Goal: Information Seeking & Learning: Learn about a topic

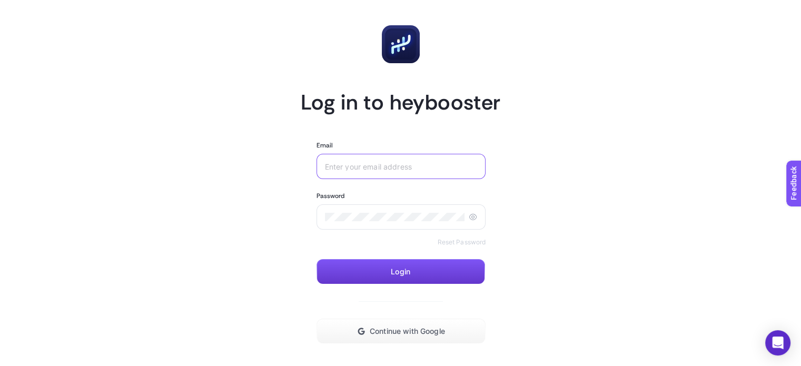
type input "[PERSON_NAME][EMAIL_ADDRESS][DOMAIN_NAME]"
click at [388, 278] on button "Login" at bounding box center [400, 271] width 168 height 25
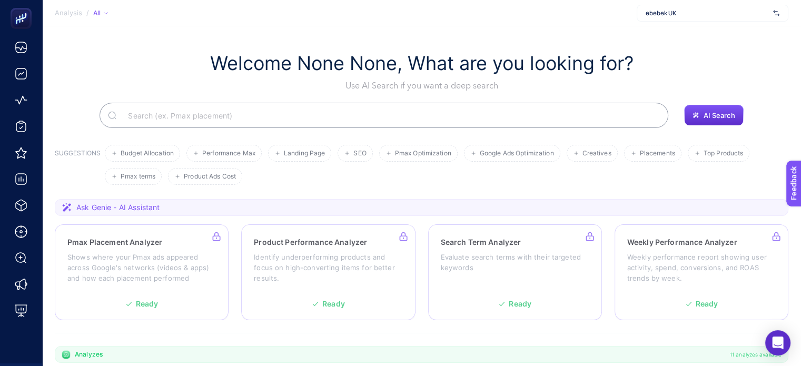
click at [181, 117] on input "Search" at bounding box center [389, 115] width 540 height 29
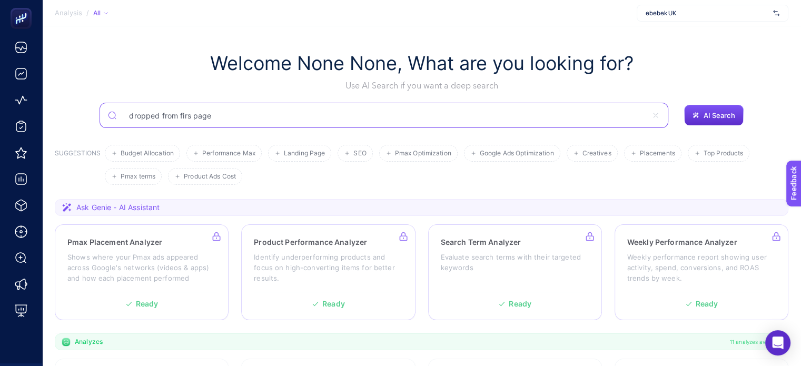
type input "dropped from firs page"
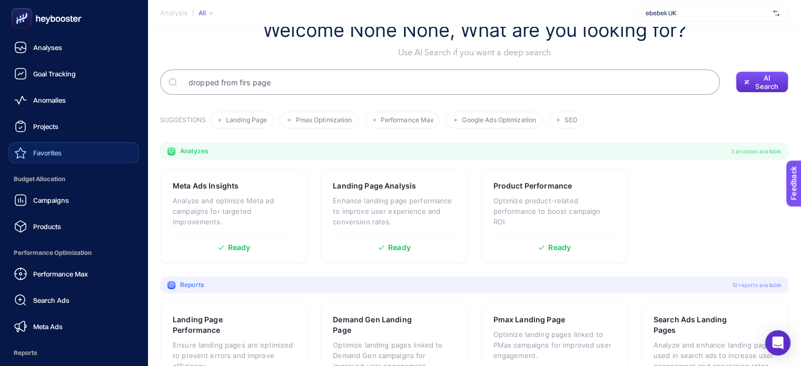
scroll to position [31, 0]
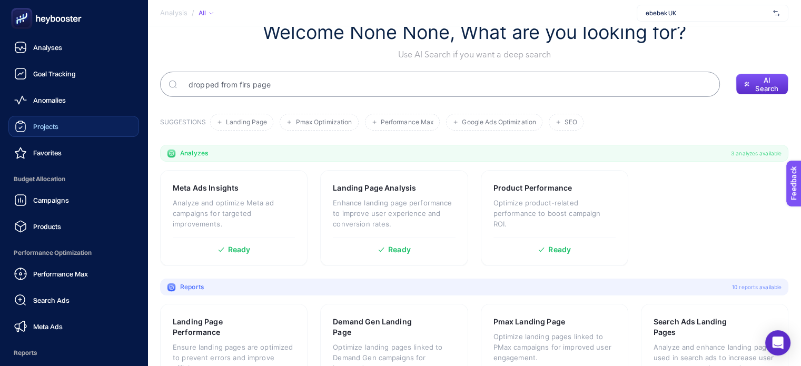
click at [61, 132] on link "Projects" at bounding box center [73, 126] width 131 height 21
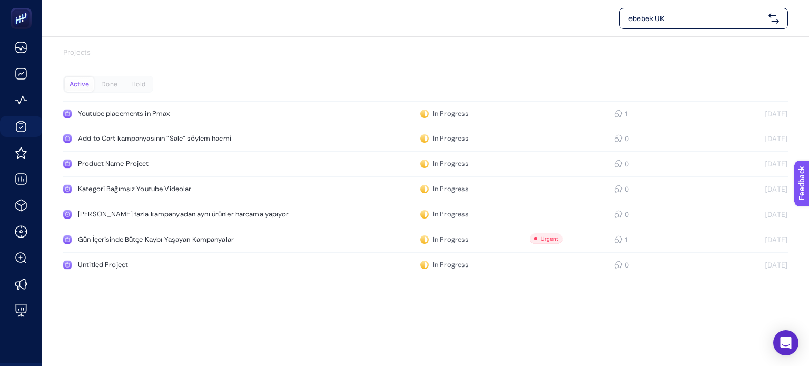
click at [113, 52] on p "Projects" at bounding box center [425, 52] width 724 height 11
click at [93, 55] on p "Projects" at bounding box center [425, 52] width 724 height 11
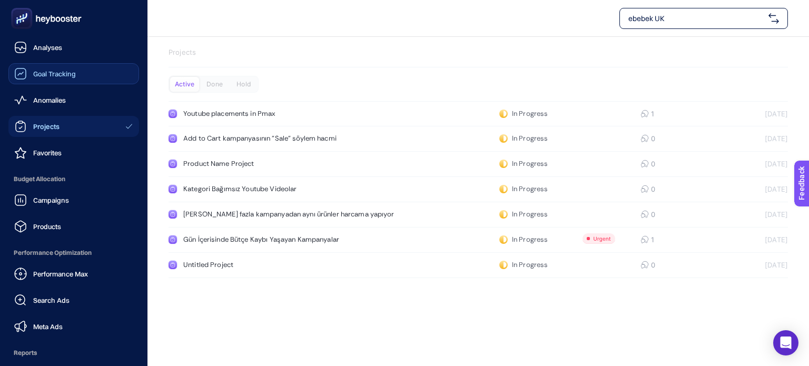
click at [59, 79] on div "Goal Tracking" at bounding box center [45, 73] width 62 height 13
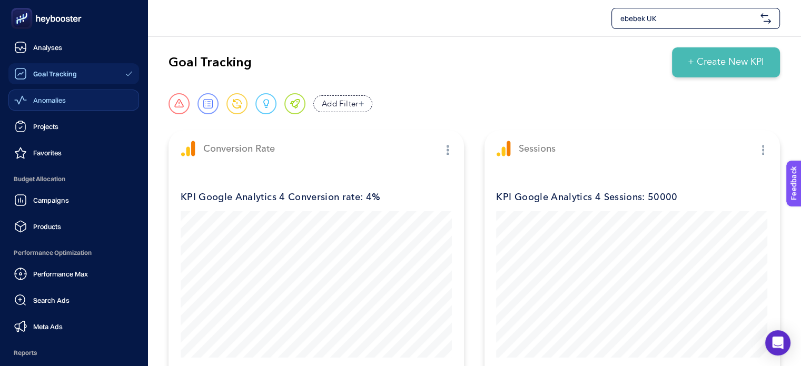
click at [57, 109] on link "Anomalies" at bounding box center [73, 99] width 131 height 21
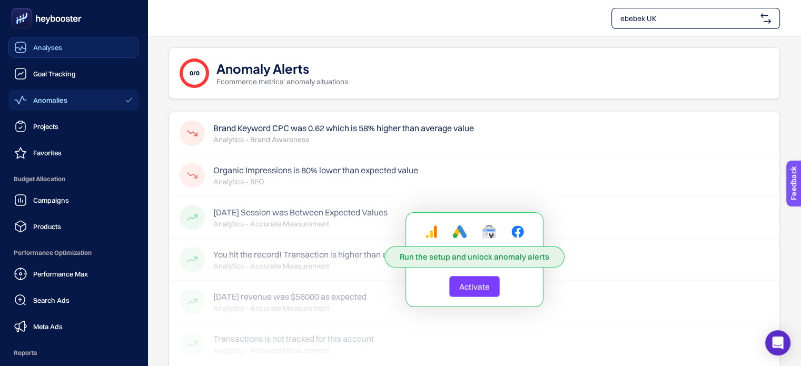
drag, startPoint x: 41, startPoint y: 52, endPoint x: 52, endPoint y: 52, distance: 11.6
click at [41, 52] on div "Analyses" at bounding box center [38, 47] width 48 height 13
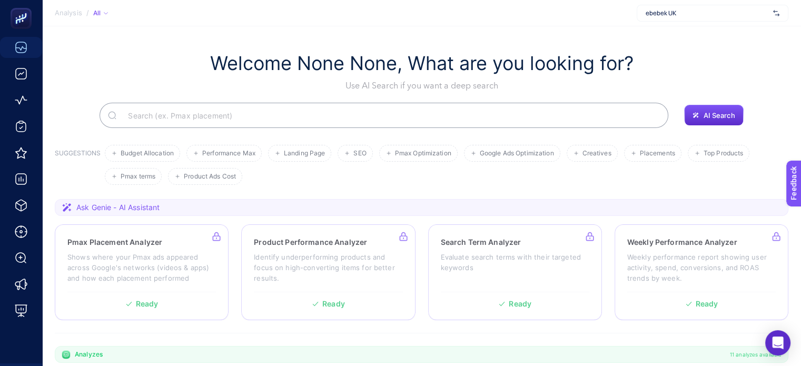
click at [169, 106] on input "Search" at bounding box center [389, 115] width 540 height 29
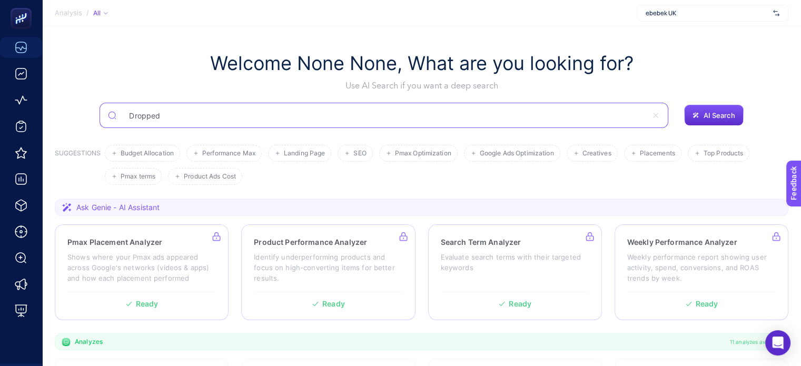
type input "Dropped"
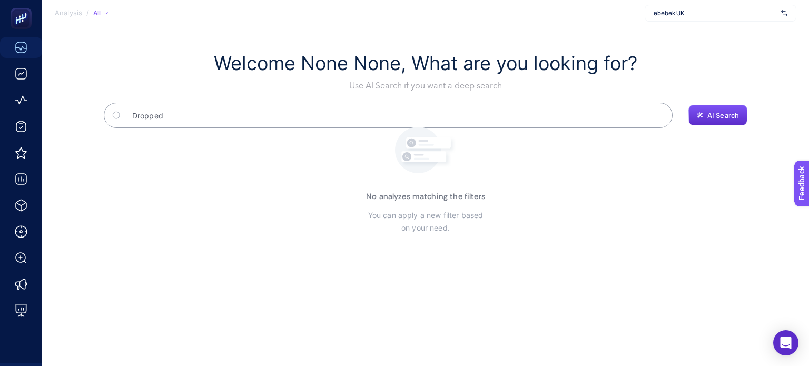
click at [194, 113] on input "Dropped" at bounding box center [394, 115] width 540 height 29
type input "Dropped from"
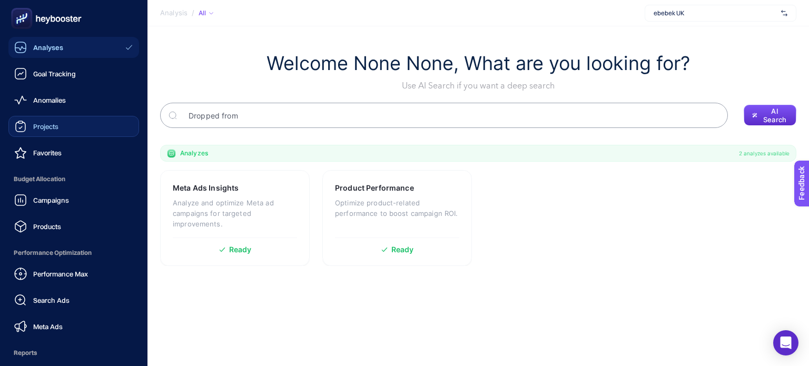
click at [48, 130] on span "Projects" at bounding box center [45, 126] width 25 height 8
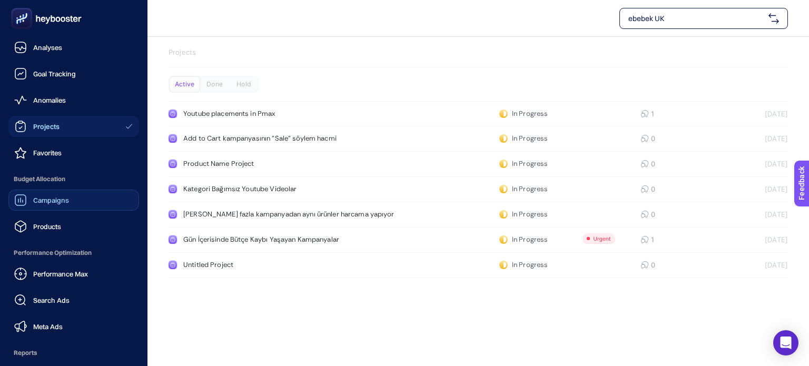
click at [66, 197] on span "Campaigns" at bounding box center [51, 200] width 36 height 8
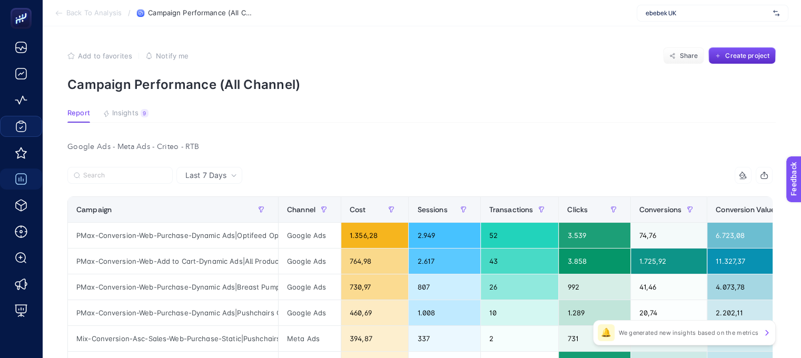
click at [701, 21] on div "ebebek UK" at bounding box center [712, 13] width 152 height 17
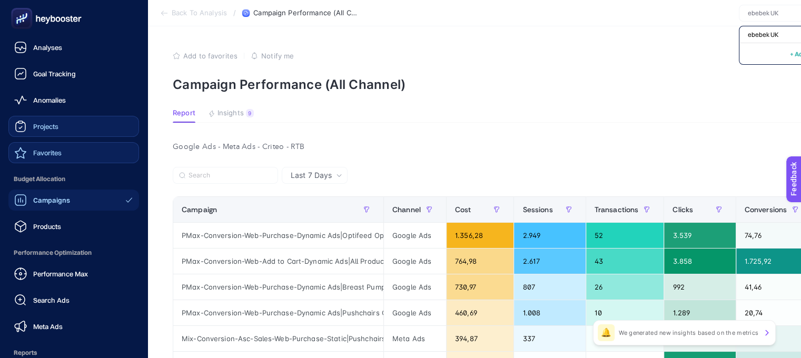
click at [40, 147] on div "Favorites" at bounding box center [37, 152] width 47 height 13
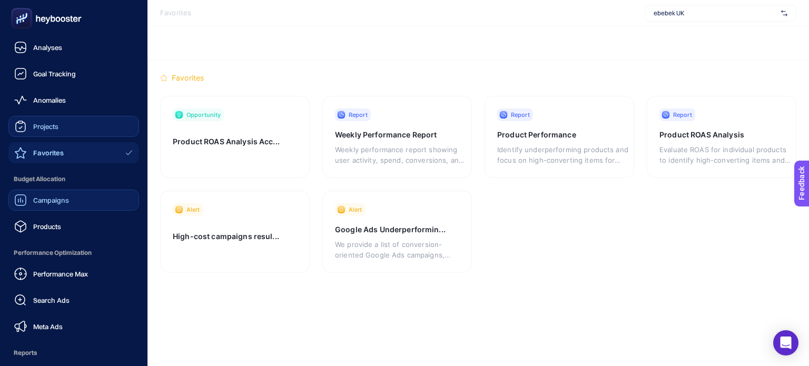
click at [39, 198] on span "Campaigns" at bounding box center [51, 200] width 36 height 8
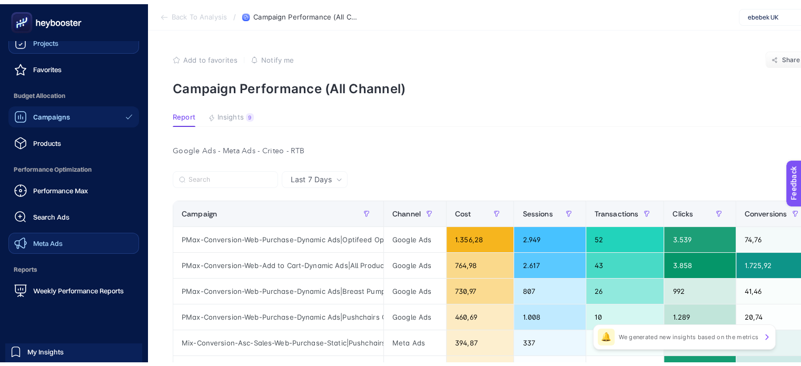
scroll to position [127, 0]
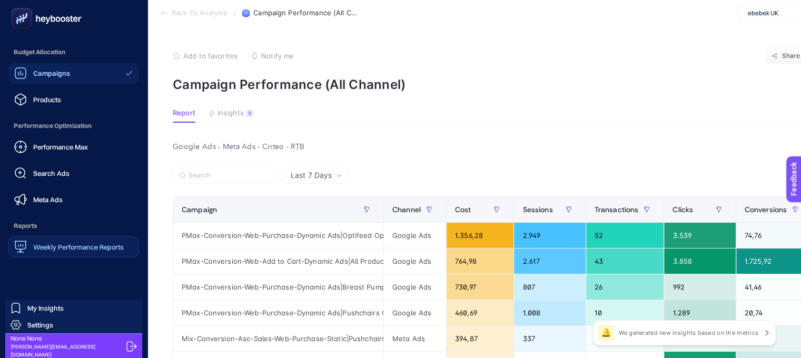
click at [65, 248] on span "Weekly Performance Reports" at bounding box center [78, 247] width 91 height 8
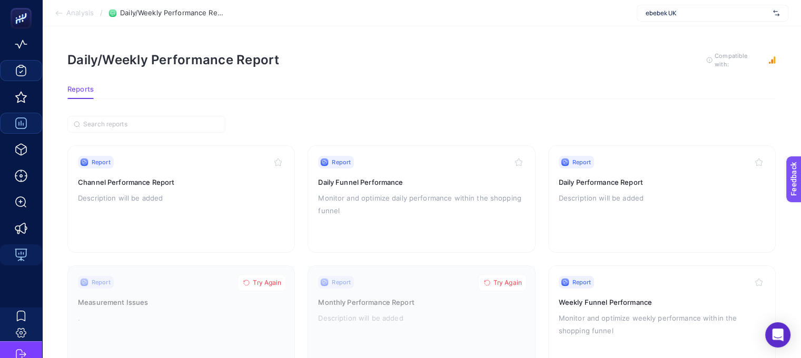
click at [57, 11] on icon at bounding box center [59, 13] width 8 height 8
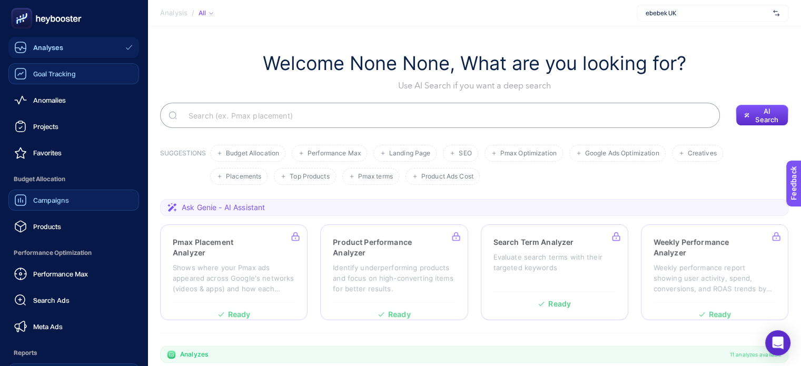
click at [67, 76] on span "Goal Tracking" at bounding box center [54, 73] width 43 height 8
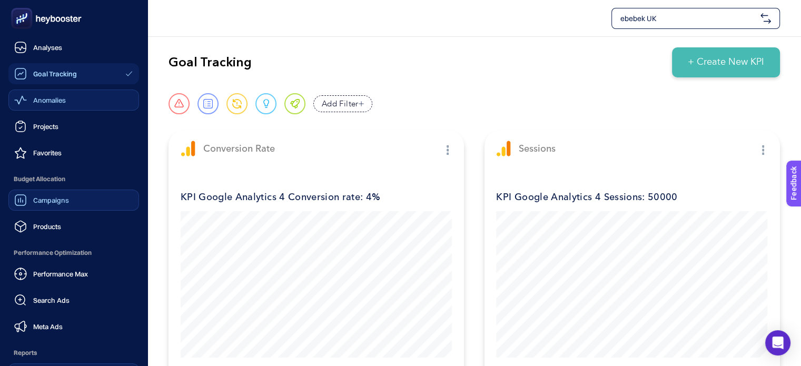
drag, startPoint x: 44, startPoint y: 105, endPoint x: 92, endPoint y: 105, distance: 47.9
click at [44, 105] on div "Anomalies" at bounding box center [40, 100] width 52 height 13
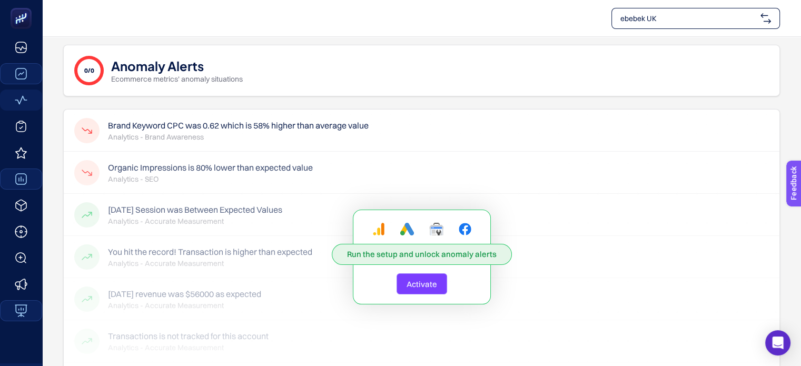
scroll to position [56, 0]
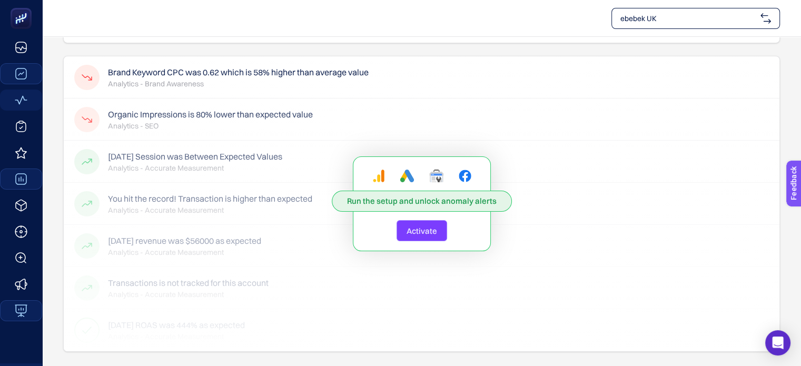
click at [282, 183] on div "Run the setup and unlock anomaly alerts Activate" at bounding box center [421, 203] width 715 height 295
click at [431, 202] on span "Run the setup and unlock anomaly alerts" at bounding box center [422, 201] width 150 height 11
click at [421, 229] on span "Activate" at bounding box center [421, 231] width 31 height 10
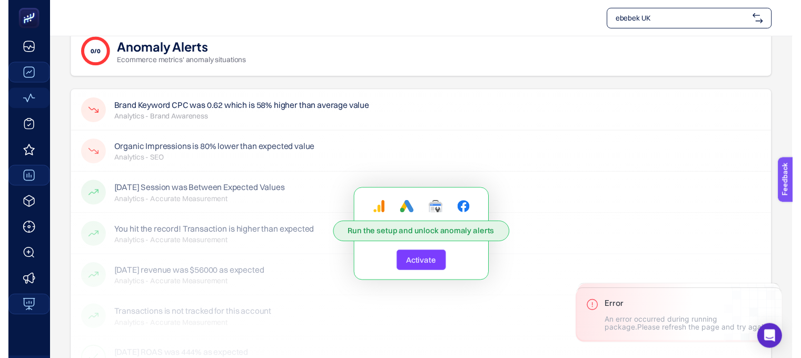
scroll to position [0, 0]
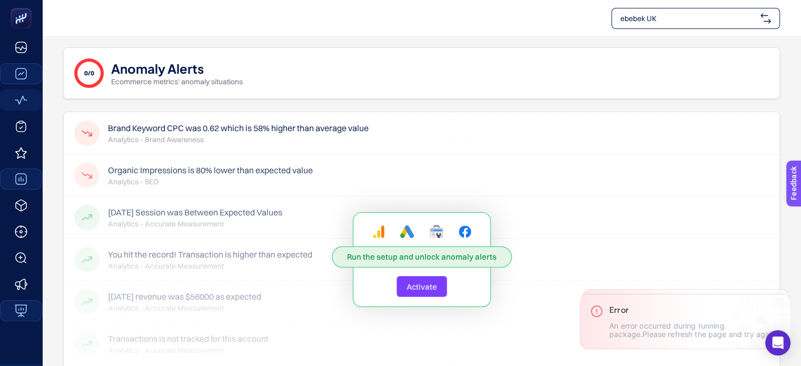
click at [689, 14] on span "ebebek UK" at bounding box center [688, 18] width 136 height 11
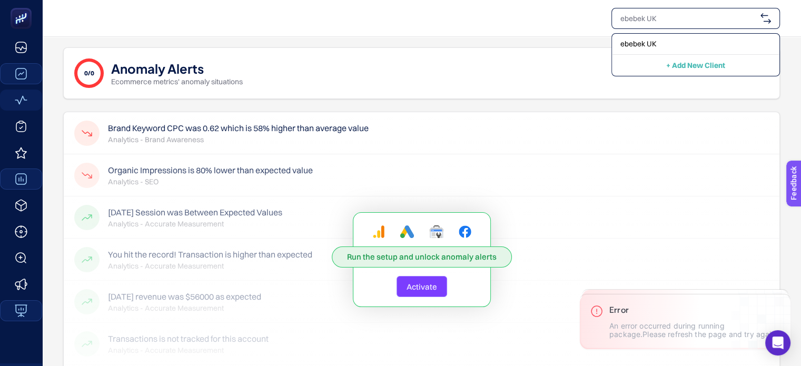
click at [401, 51] on div "0/0 Anomaly Alerts Ecommerce metrics' anomaly situations" at bounding box center [421, 73] width 716 height 52
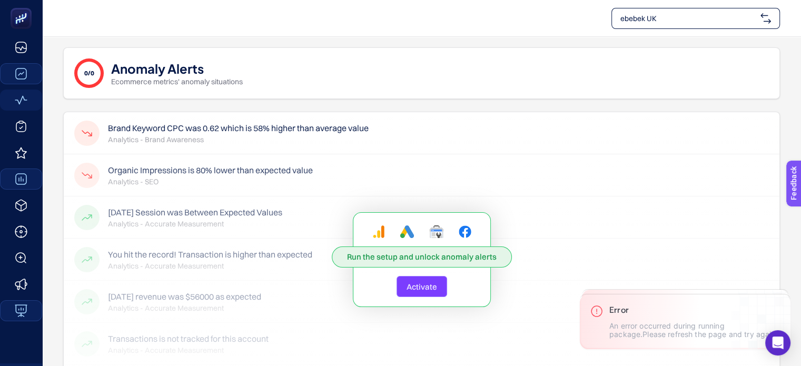
click at [119, 79] on p "Ecommerce metrics' anomaly situations" at bounding box center [177, 81] width 132 height 11
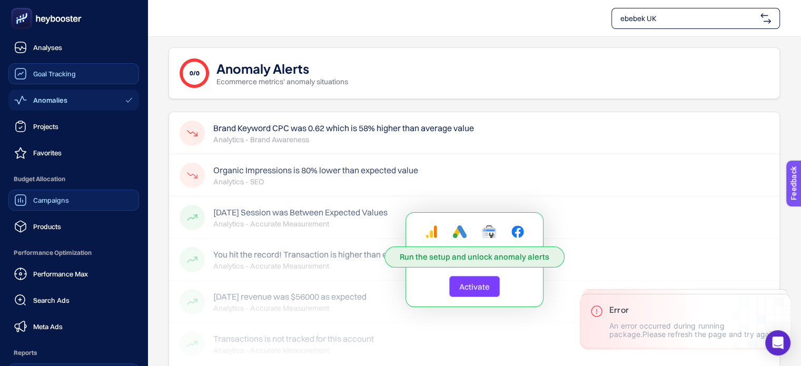
click at [35, 127] on span "Projects" at bounding box center [45, 126] width 25 height 8
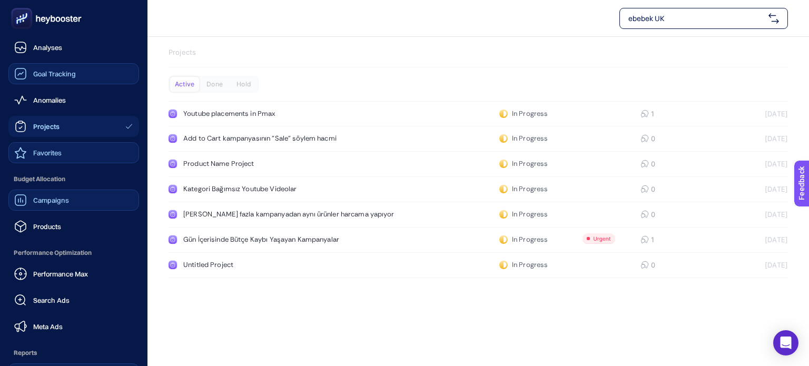
click at [59, 157] on div "Favorites" at bounding box center [37, 152] width 47 height 13
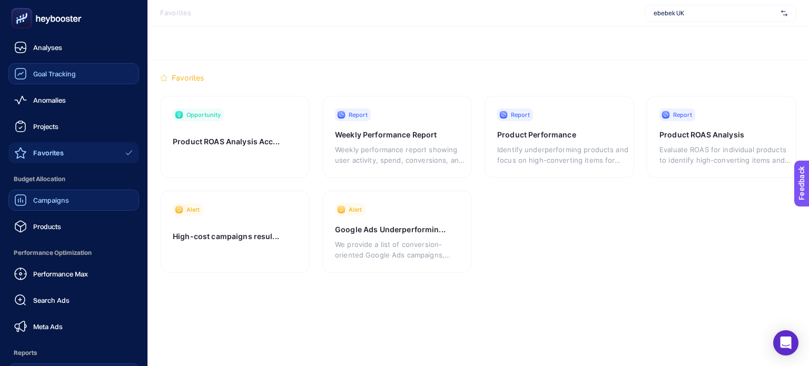
click at [38, 200] on span "Campaigns" at bounding box center [51, 200] width 36 height 8
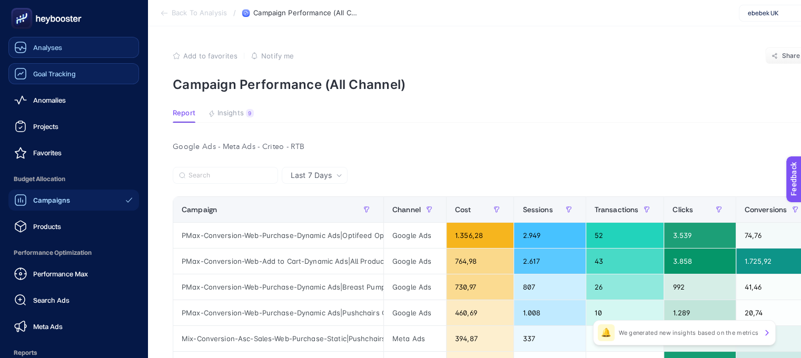
click at [54, 55] on link "Analyses" at bounding box center [73, 47] width 131 height 21
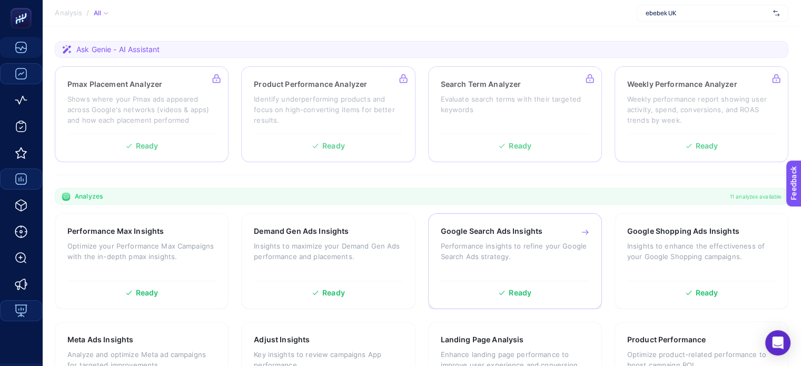
scroll to position [263, 0]
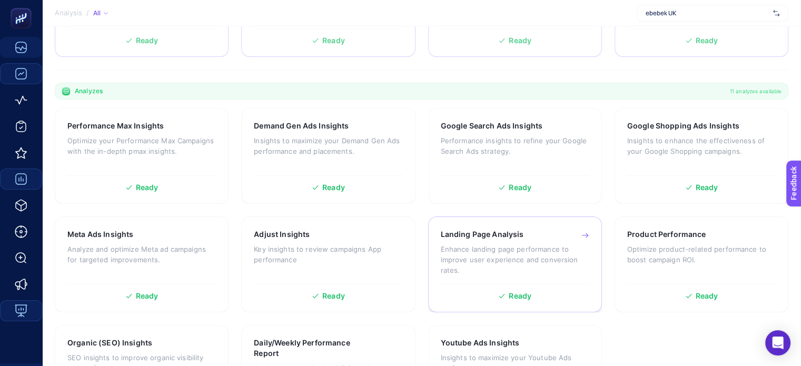
click at [514, 254] on p "Enhance landing page performance to improve user experience and conversion rate…" at bounding box center [515, 260] width 148 height 32
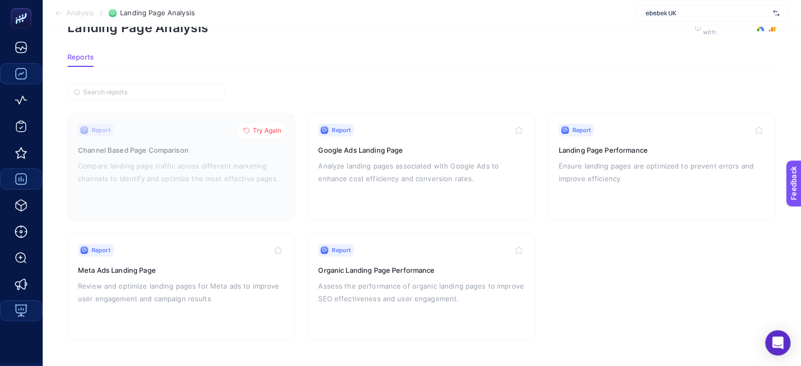
scroll to position [38, 0]
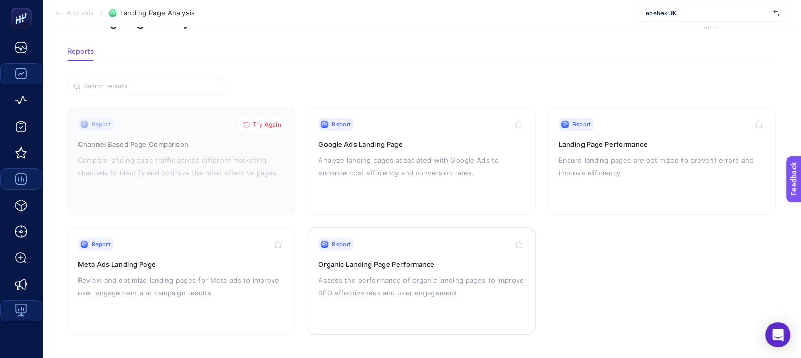
click at [446, 274] on p "Assess the performance of organic landing pages to improve SEO effectiveness an…" at bounding box center [421, 286] width 206 height 25
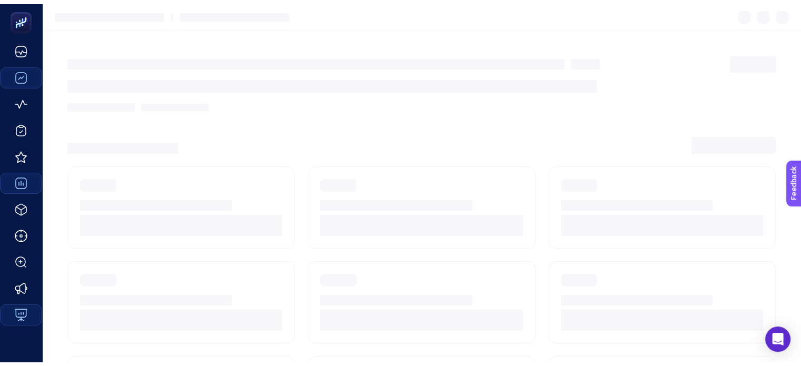
scroll to position [38, 0]
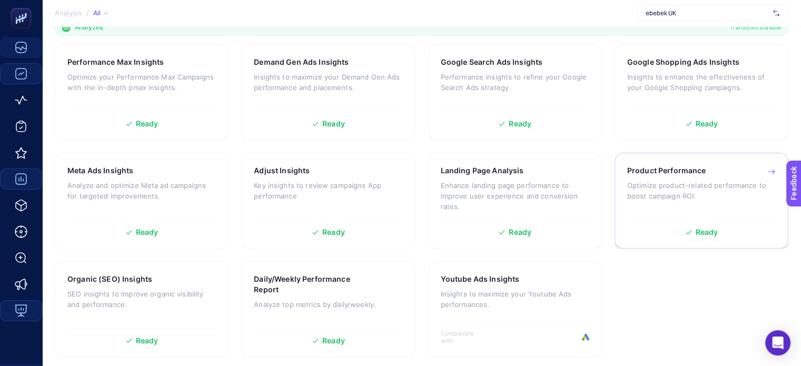
scroll to position [331, 0]
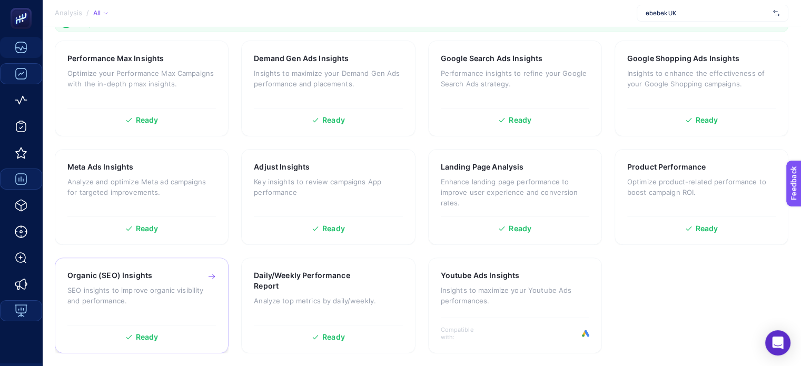
click at [150, 298] on p "SEO insights to improve organic visibility and performance." at bounding box center [141, 295] width 148 height 21
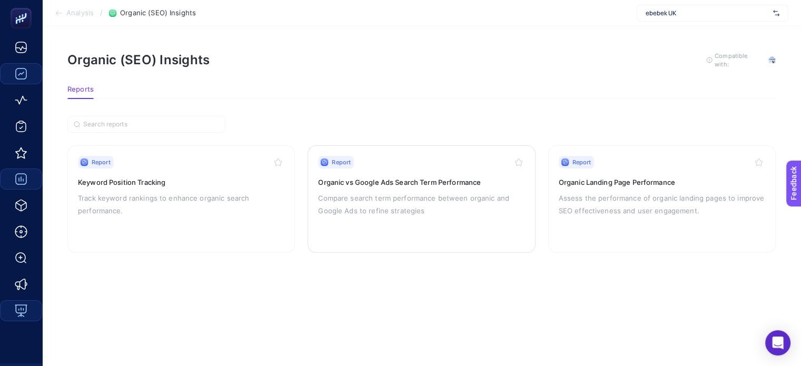
scroll to position [8, 0]
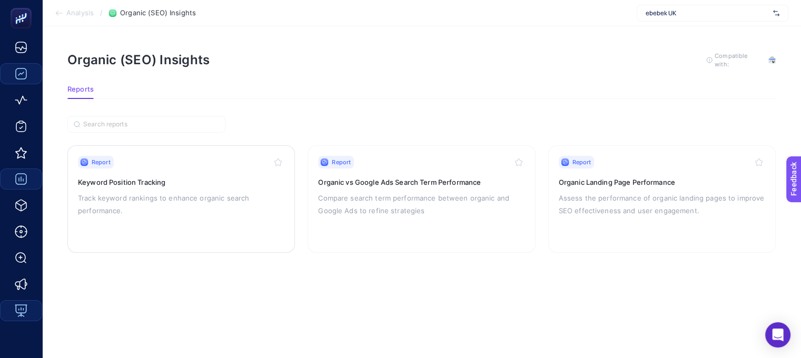
click at [205, 192] on p "Track keyword rankings to enhance organic search performance." at bounding box center [181, 204] width 206 height 25
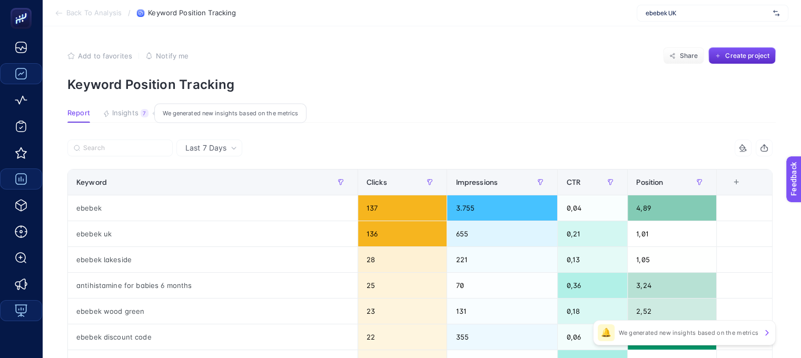
click at [135, 117] on button "Insights 7 We generated new insights based on the metrics" at bounding box center [126, 116] width 46 height 14
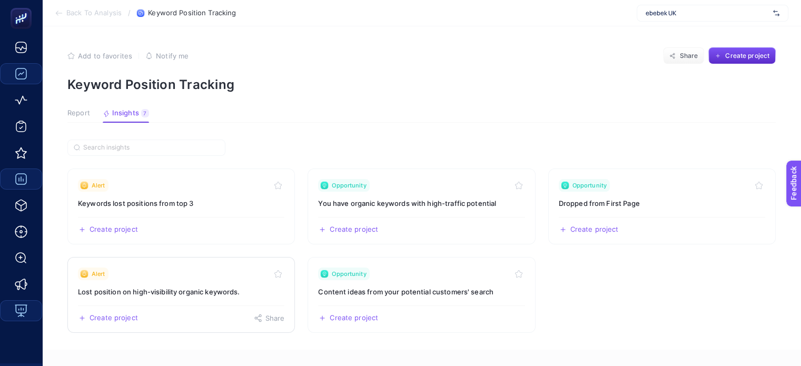
click at [173, 291] on h3 "Lost position on high-visibility organic keywords." at bounding box center [181, 291] width 206 height 11
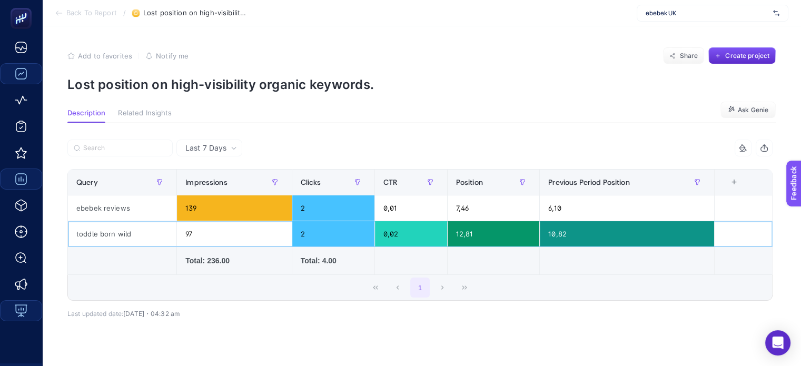
click at [121, 232] on div "toddle born wild" at bounding box center [122, 233] width 108 height 25
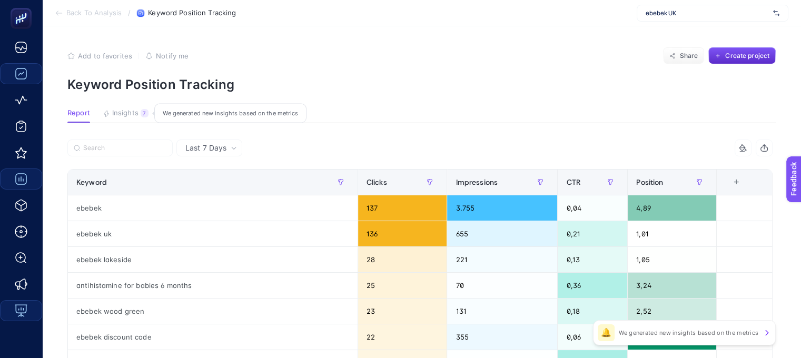
click at [120, 117] on span "Insights" at bounding box center [125, 113] width 26 height 8
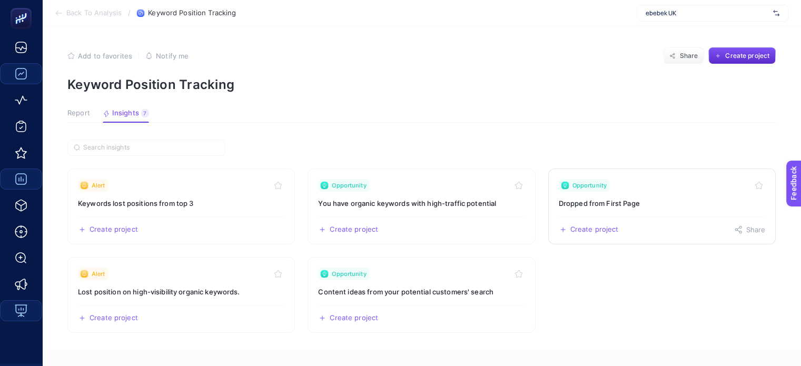
click at [655, 206] on h3 "Dropped from First Page" at bounding box center [662, 203] width 206 height 11
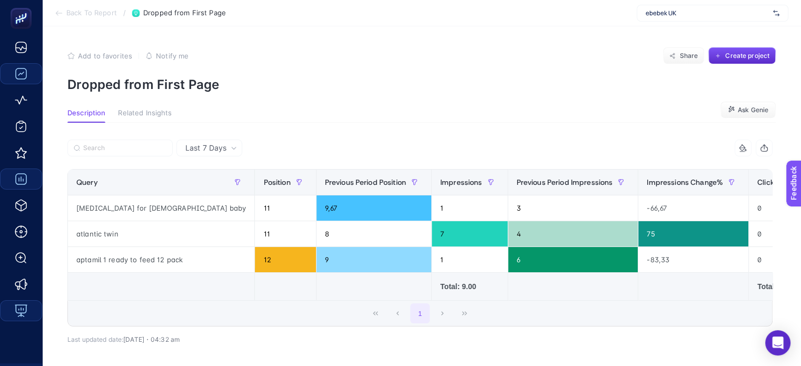
click at [199, 150] on span "Last 7 Days" at bounding box center [205, 148] width 41 height 11
click at [204, 184] on li "Last 30 Days" at bounding box center [209, 189] width 59 height 19
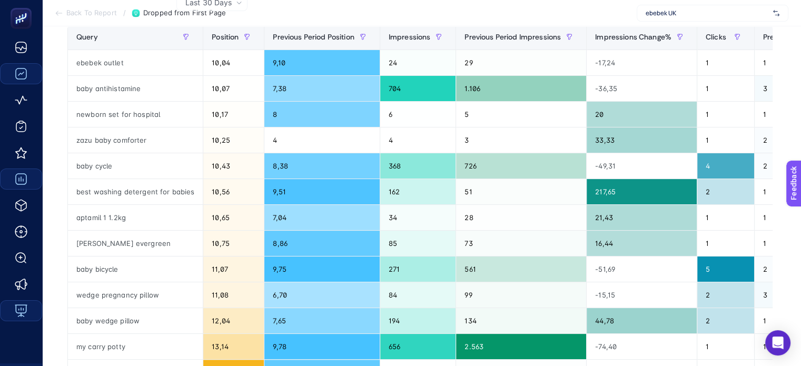
scroll to position [84, 0]
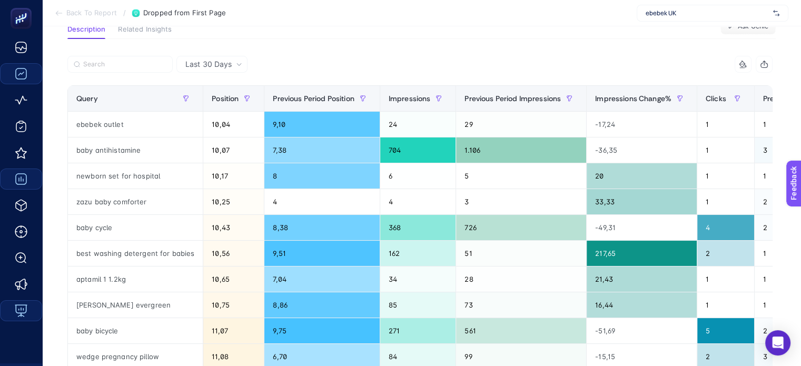
drag, startPoint x: 196, startPoint y: 191, endPoint x: 456, endPoint y: 1, distance: 322.5
click at [456, 1] on section "Back To Report / Dropped from First Page ebebek UK" at bounding box center [421, 13] width 759 height 26
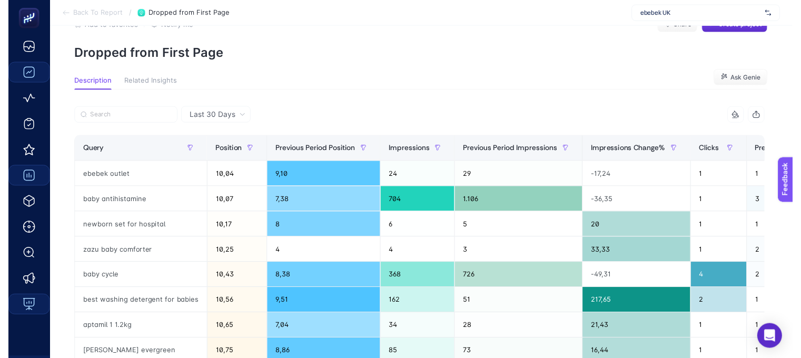
scroll to position [0, 0]
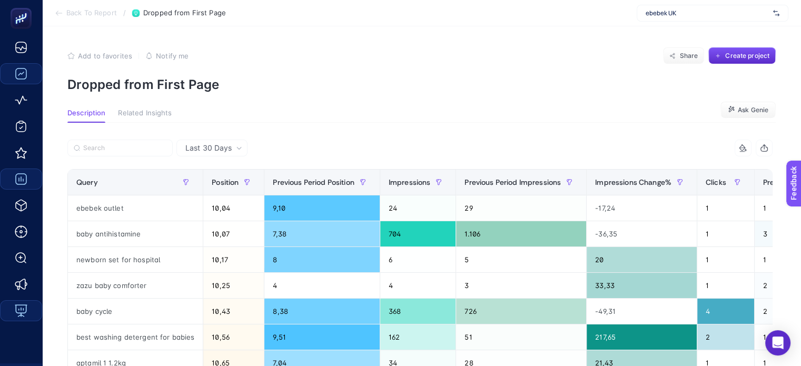
click at [145, 116] on span "Related Insights" at bounding box center [145, 113] width 54 height 8
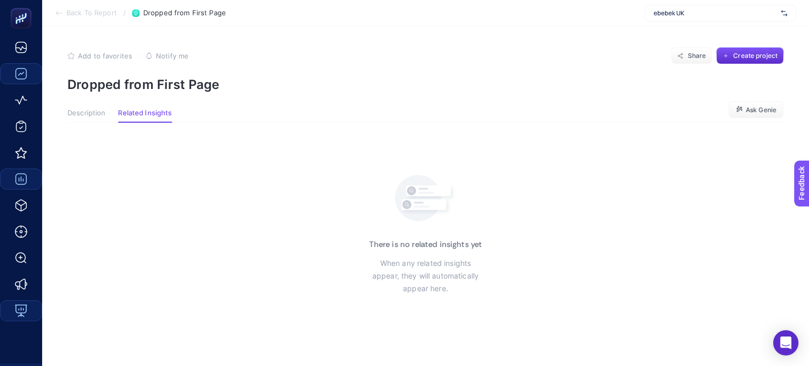
click at [87, 117] on span "Description" at bounding box center [86, 113] width 38 height 8
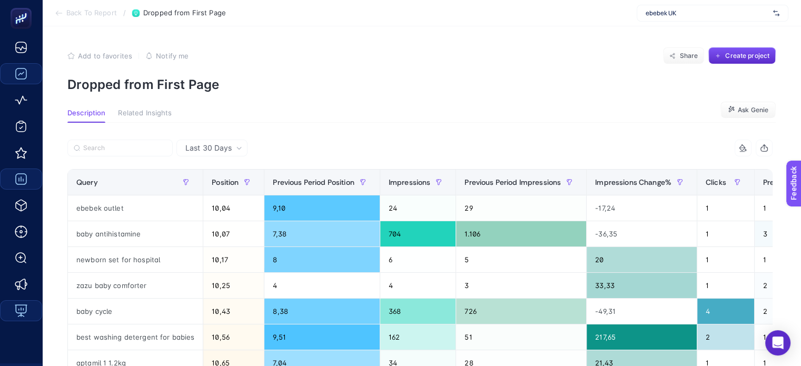
click at [52, 15] on section "Back To Report / Dropped from First Page ebebek UK" at bounding box center [421, 13] width 759 height 26
click at [61, 12] on icon at bounding box center [59, 13] width 8 height 8
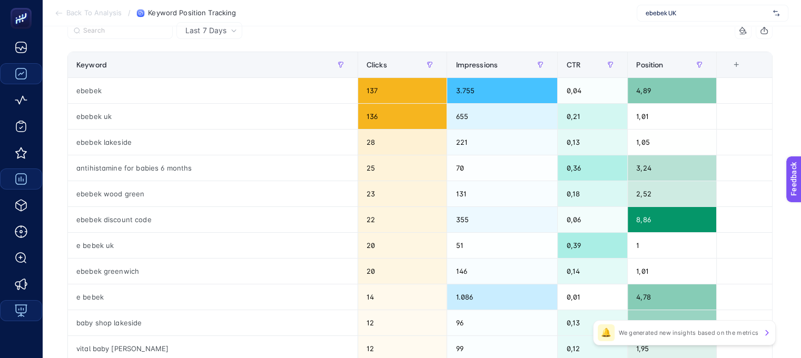
scroll to position [67, 0]
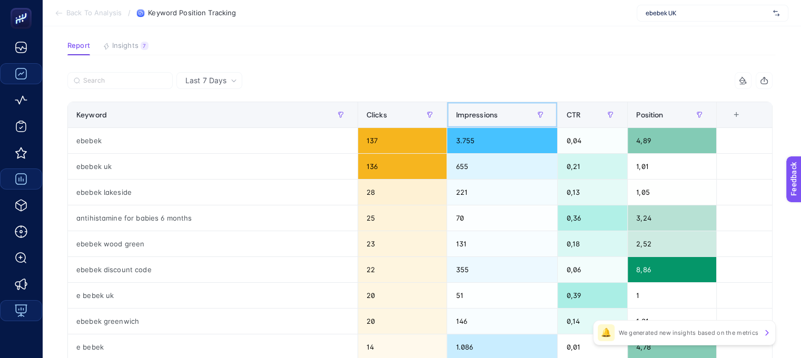
drag, startPoint x: 442, startPoint y: 115, endPoint x: 682, endPoint y: 127, distance: 240.3
click at [455, 115] on span "Impressions" at bounding box center [476, 115] width 42 height 8
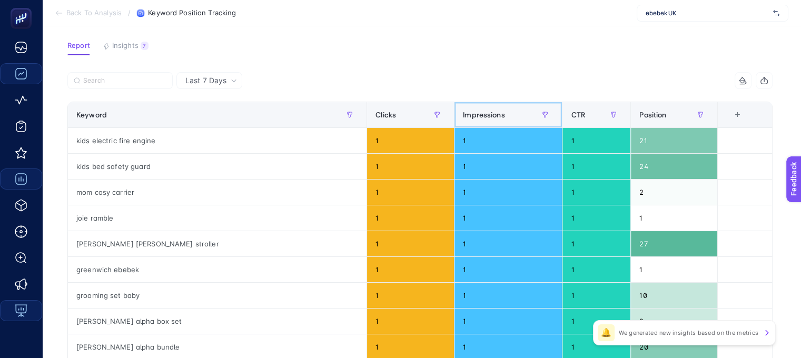
click at [484, 117] on span "Impressions" at bounding box center [484, 115] width 42 height 8
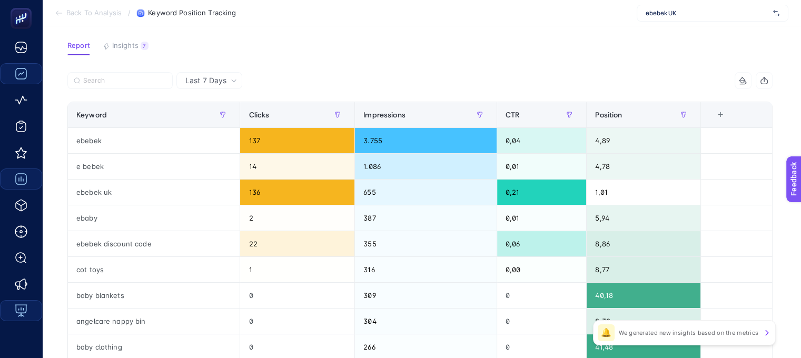
scroll to position [0, 0]
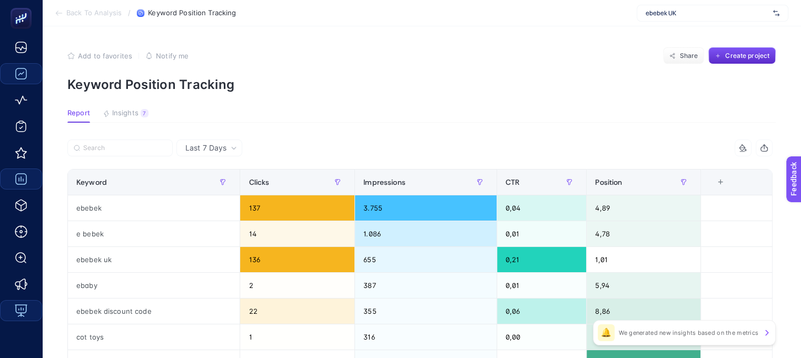
click at [92, 9] on span "Back To Analysis" at bounding box center [93, 13] width 55 height 8
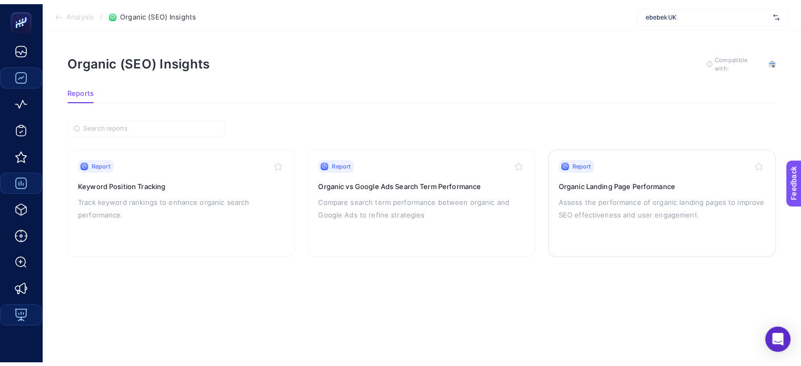
scroll to position [8, 0]
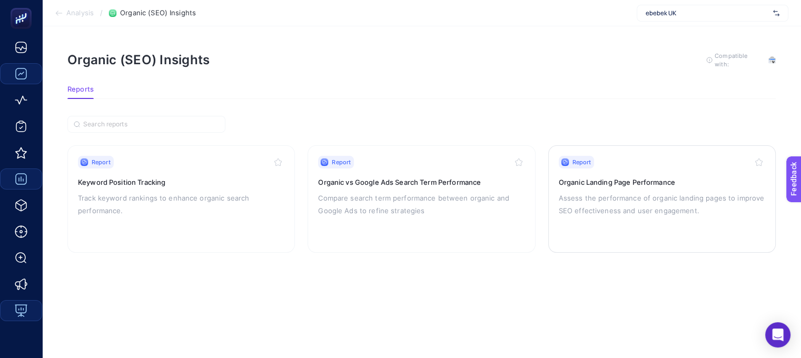
click at [610, 177] on h3 "Organic Landing Page Performance" at bounding box center [662, 182] width 206 height 11
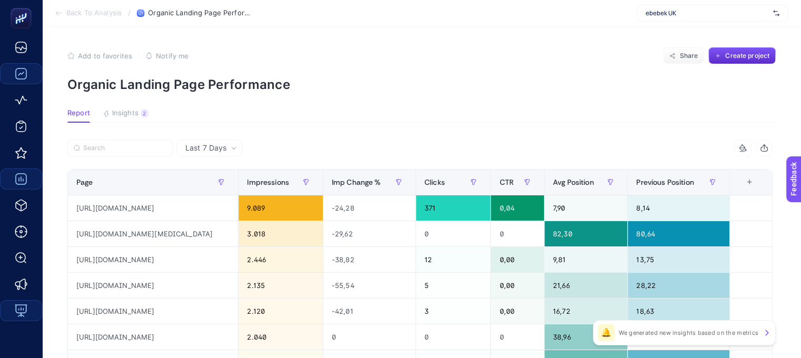
scroll to position [105, 0]
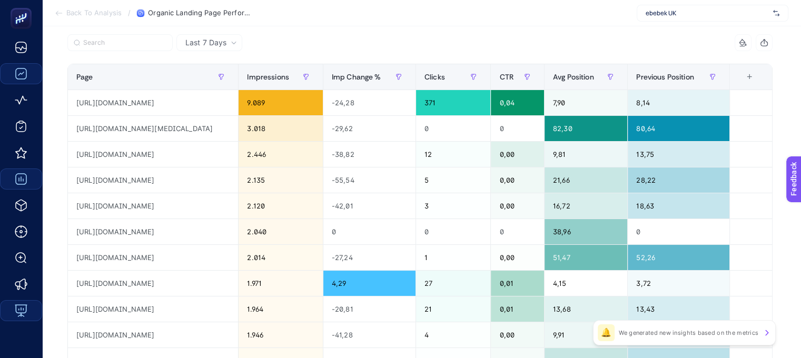
click at [69, 16] on span "Back To Analysis" at bounding box center [93, 13] width 55 height 8
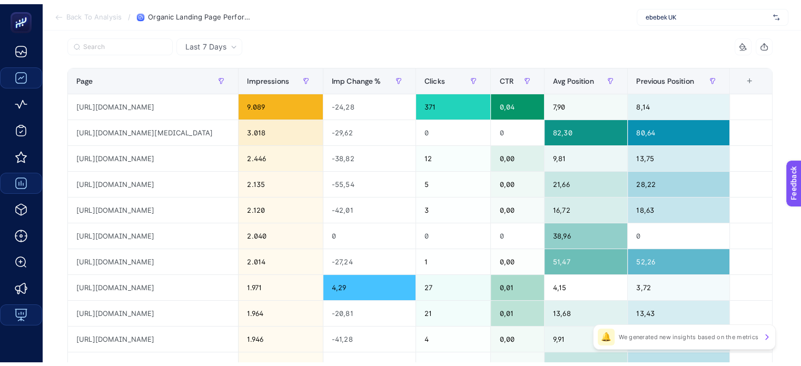
scroll to position [8, 0]
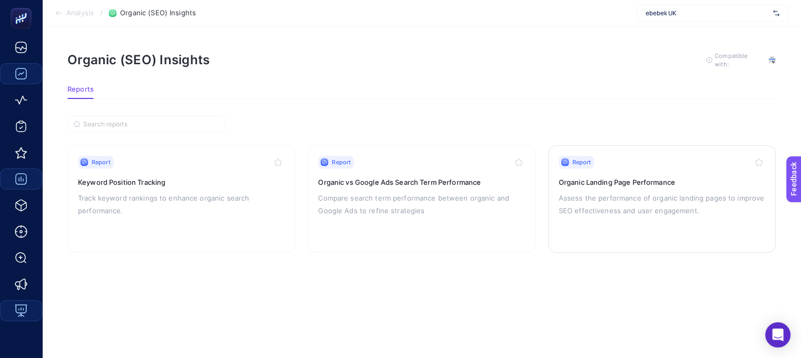
click at [609, 177] on h3 "Organic Landing Page Performance" at bounding box center [662, 182] width 206 height 11
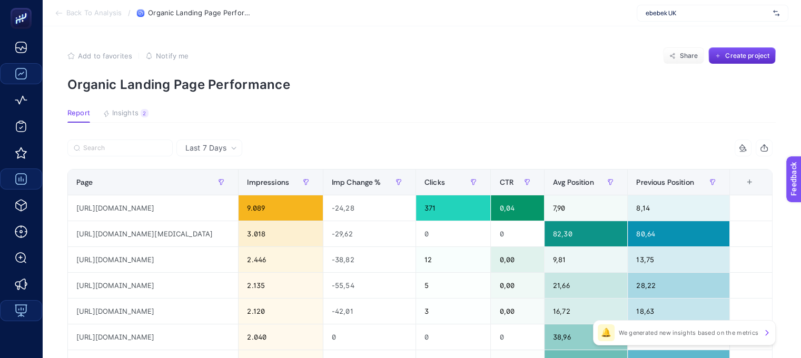
scroll to position [8, 0]
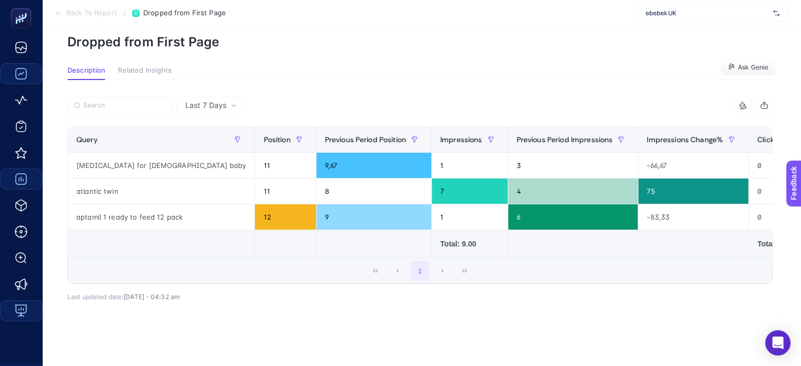
scroll to position [12, 0]
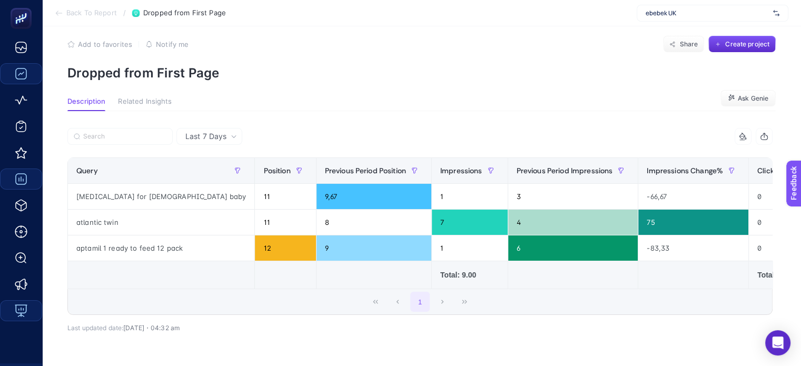
click at [204, 136] on span "Last 7 Days" at bounding box center [205, 136] width 41 height 11
click at [154, 101] on span "Related Insights" at bounding box center [145, 101] width 54 height 8
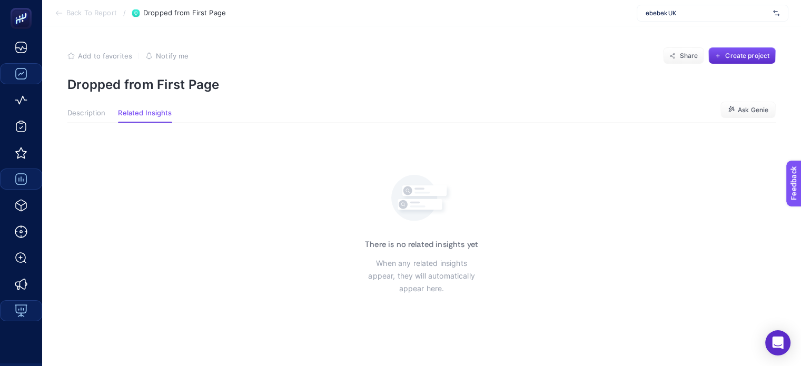
scroll to position [0, 0]
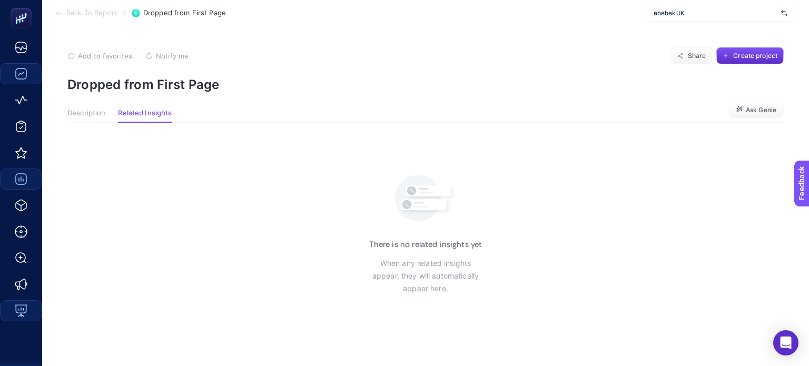
click at [80, 115] on span "Description" at bounding box center [86, 113] width 38 height 8
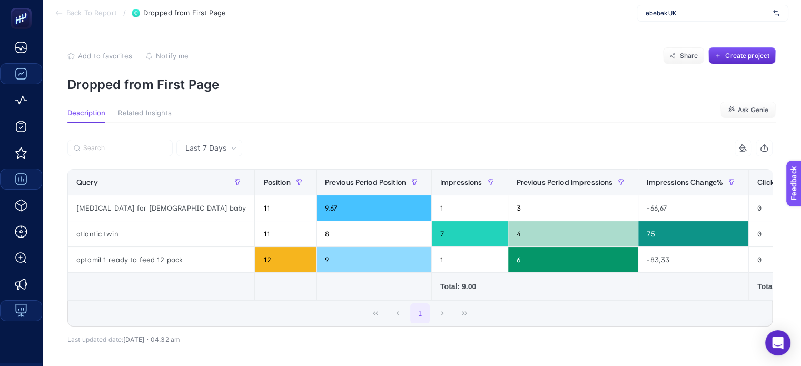
click at [208, 151] on span "Last 7 Days" at bounding box center [205, 148] width 41 height 11
click at [222, 189] on li "Last 30 Days" at bounding box center [209, 189] width 59 height 19
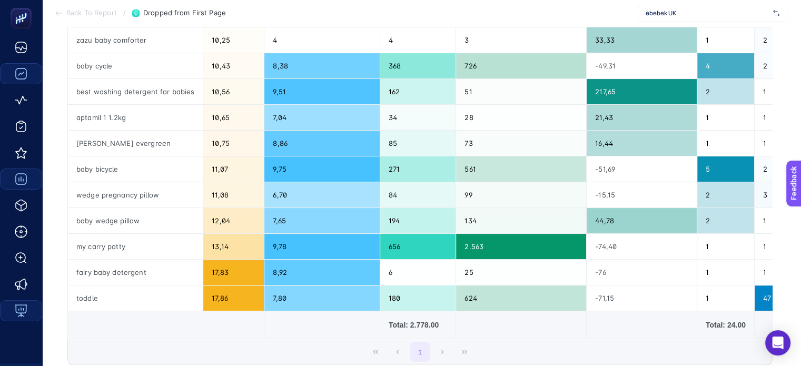
scroll to position [263, 0]
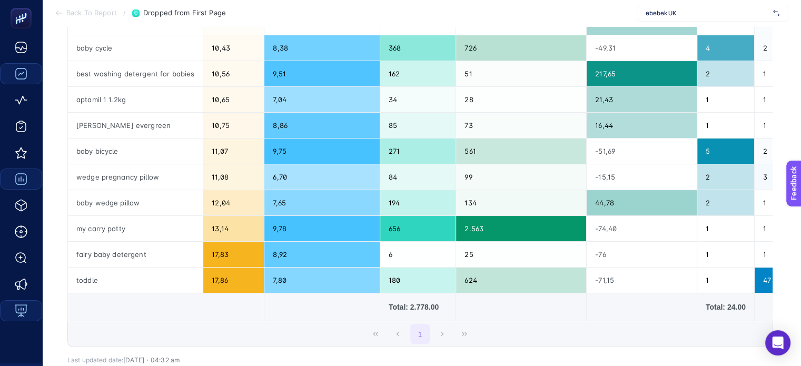
click at [447, 337] on div "1" at bounding box center [420, 333] width 704 height 25
click at [405, 338] on div "1" at bounding box center [420, 333] width 704 height 25
click at [401, 338] on div "1" at bounding box center [420, 333] width 704 height 25
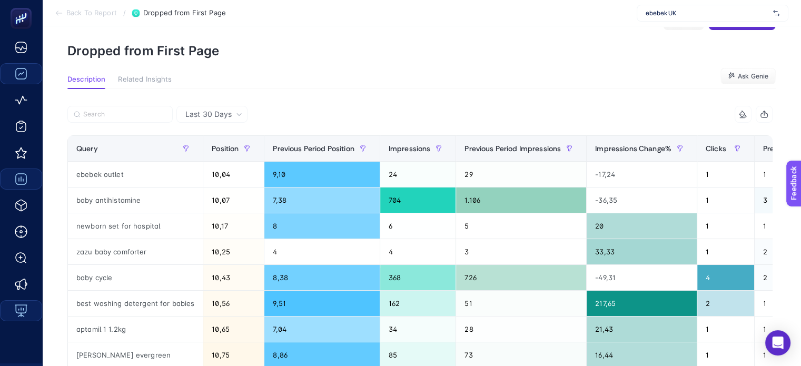
scroll to position [0, 0]
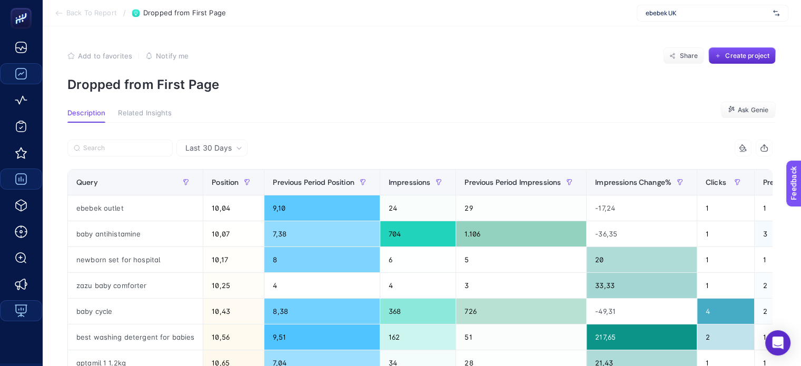
click at [215, 150] on span "Last 30 Days" at bounding box center [208, 148] width 46 height 11
click at [153, 116] on span "Related Insights" at bounding box center [145, 113] width 54 height 8
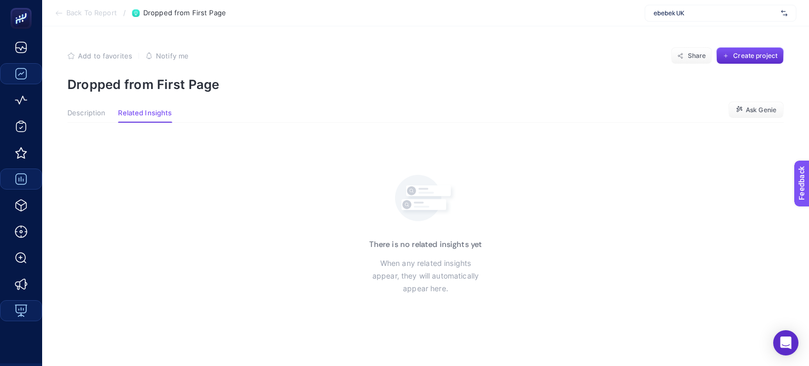
click at [62, 109] on article "Add to favorites false Notify me Share Create project Dropped from First Page D…" at bounding box center [425, 196] width 766 height 340
click at [72, 114] on span "Description" at bounding box center [86, 113] width 38 height 8
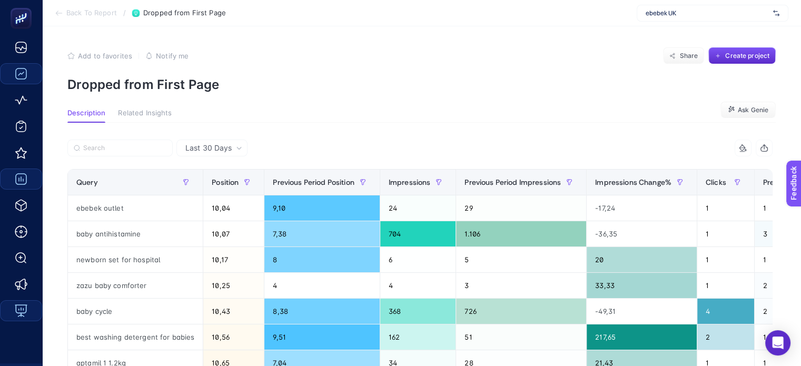
click at [771, 143] on button "button" at bounding box center [763, 147] width 17 height 17
click at [235, 149] on div "Last 30 Days" at bounding box center [213, 147] width 65 height 7
click at [220, 180] on li "Last 7 Days" at bounding box center [212, 189] width 65 height 19
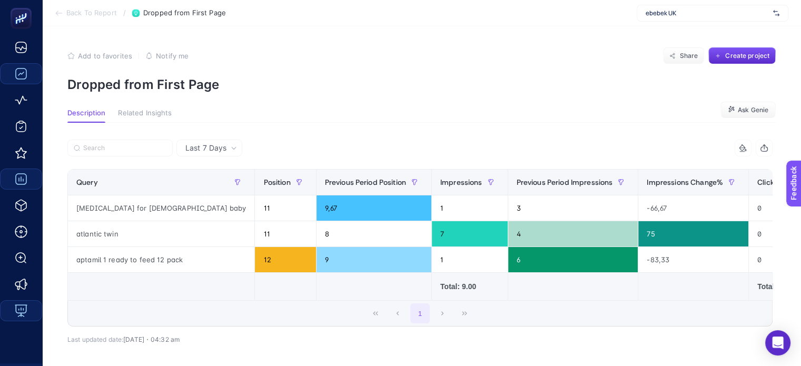
click at [221, 146] on span "Last 7 Days" at bounding box center [205, 148] width 41 height 11
click at [211, 188] on li "Last 30 Days" at bounding box center [209, 189] width 59 height 19
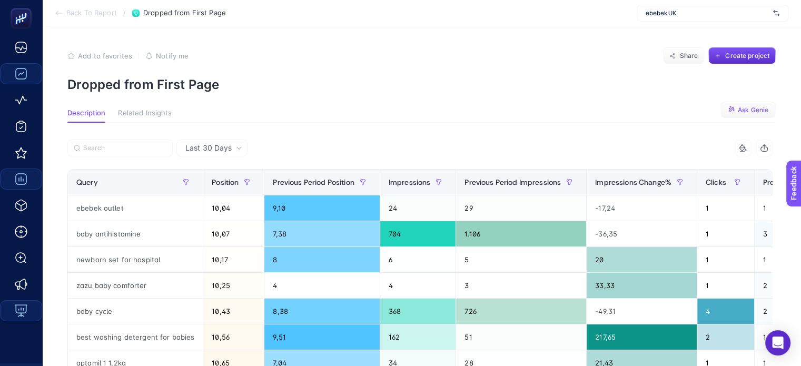
click at [758, 113] on span "Ask Genie" at bounding box center [753, 110] width 31 height 8
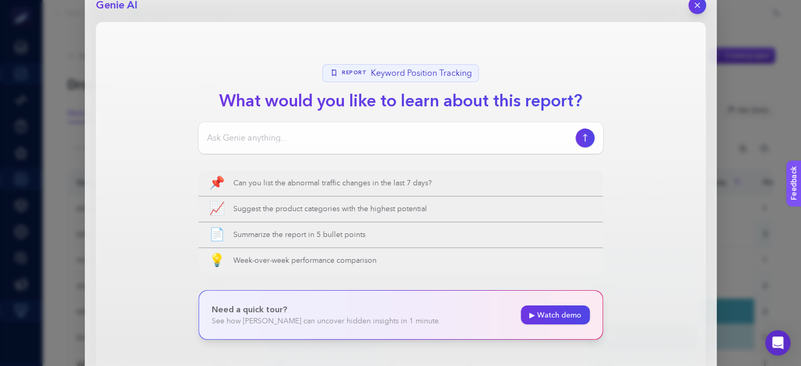
click at [692, 5] on button "button" at bounding box center [697, 5] width 18 height 18
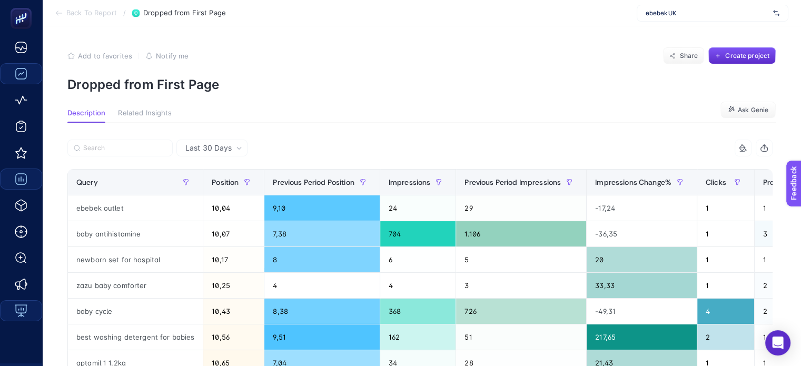
click at [140, 85] on p "Dropped from First Page" at bounding box center [421, 84] width 708 height 15
click at [276, 87] on p "Dropped from First Page" at bounding box center [421, 84] width 708 height 15
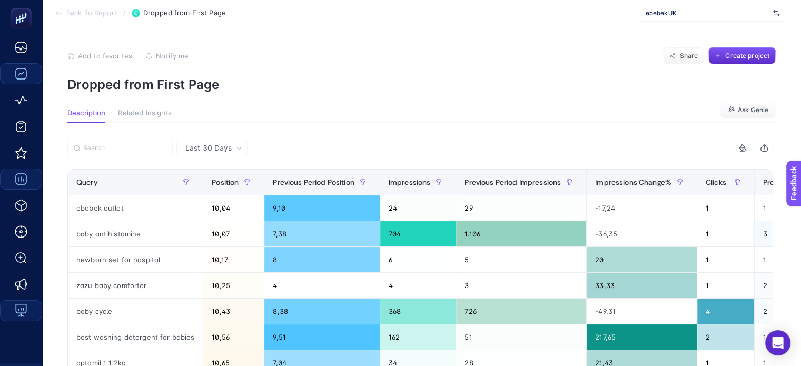
click at [62, 13] on icon at bounding box center [59, 13] width 8 height 8
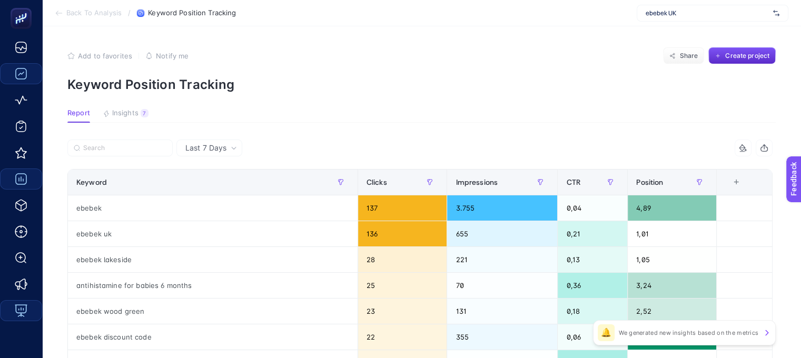
click at [177, 13] on span "Keyword Position Tracking" at bounding box center [192, 13] width 88 height 8
click at [96, 12] on span "Back To Analysis" at bounding box center [93, 13] width 55 height 8
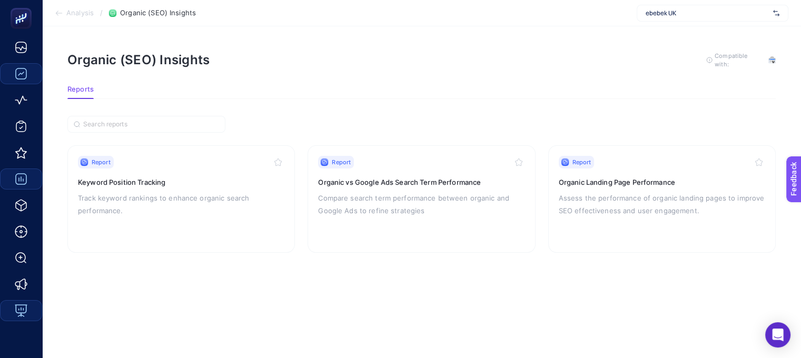
click at [76, 14] on span "Analysis" at bounding box center [79, 13] width 27 height 8
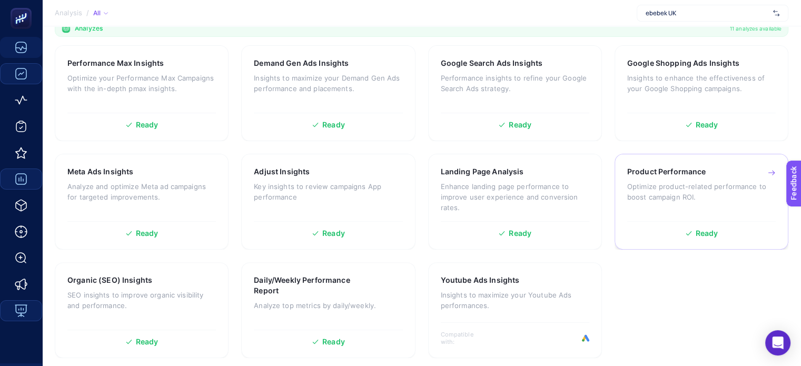
scroll to position [331, 0]
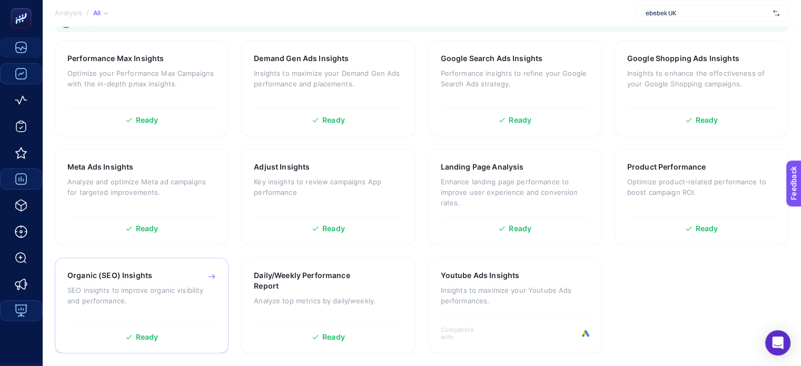
click at [143, 295] on p "SEO insights to improve organic visibility and performance." at bounding box center [141, 295] width 148 height 21
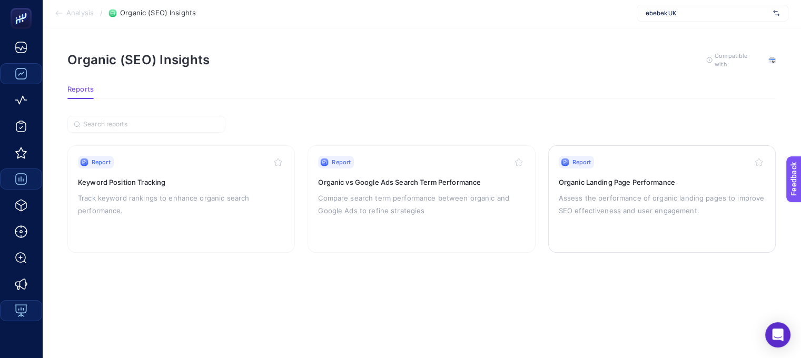
click at [632, 183] on h3 "Organic Landing Page Performance" at bounding box center [662, 182] width 206 height 11
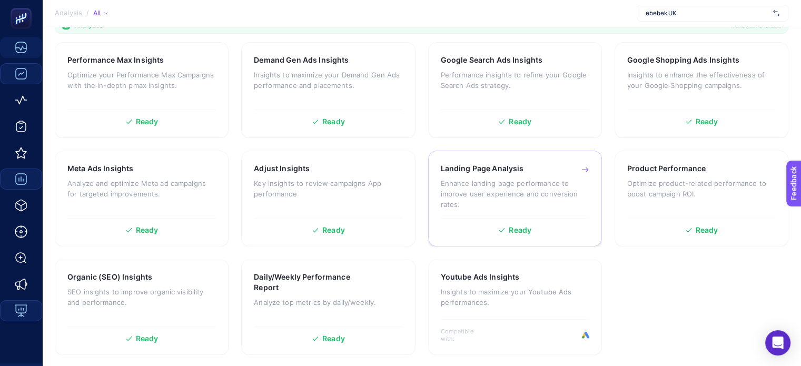
scroll to position [331, 0]
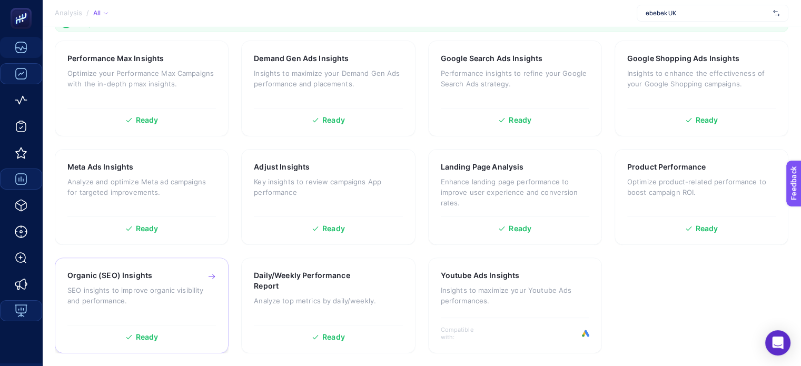
click at [102, 278] on h3 "Organic (SEO) Insights" at bounding box center [109, 275] width 85 height 11
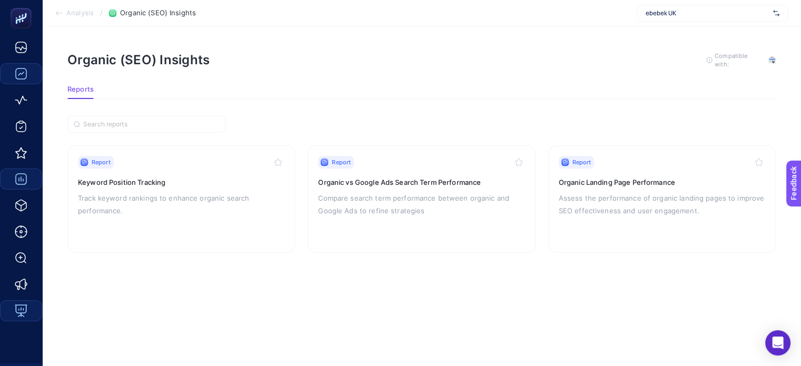
scroll to position [8, 0]
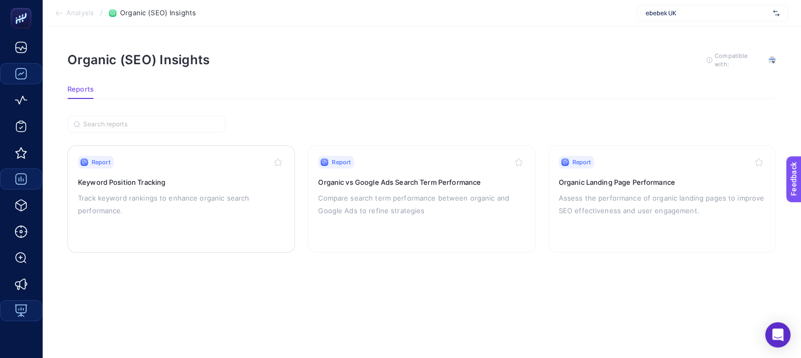
click at [148, 197] on p "Track keyword rankings to enhance organic search performance." at bounding box center [181, 204] width 206 height 25
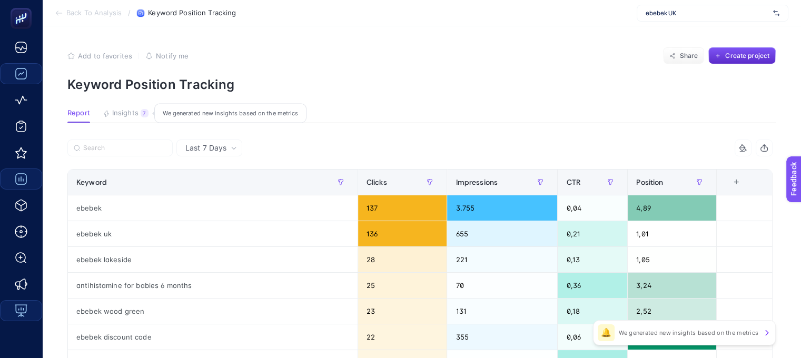
click at [134, 118] on button "Insights 7 We generated new insights based on the metrics" at bounding box center [126, 116] width 46 height 14
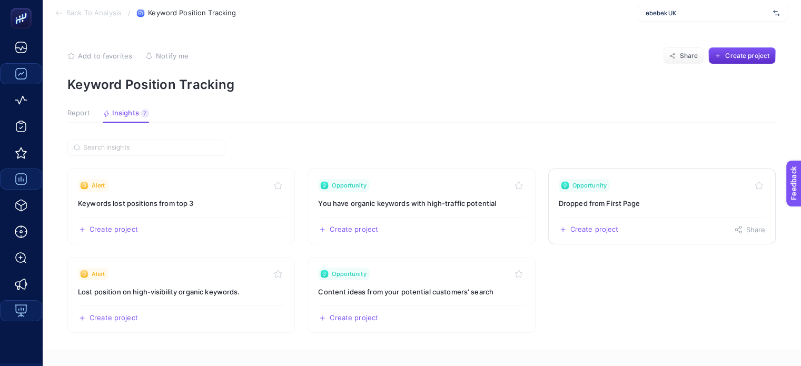
scroll to position [53, 0]
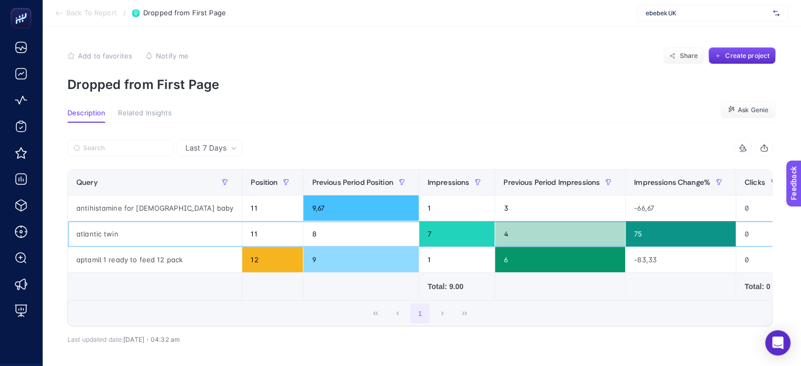
click at [102, 236] on div "atlantic twin" at bounding box center [155, 233] width 174 height 25
copy tr "atlantic twin"
